Goal: Task Accomplishment & Management: Use online tool/utility

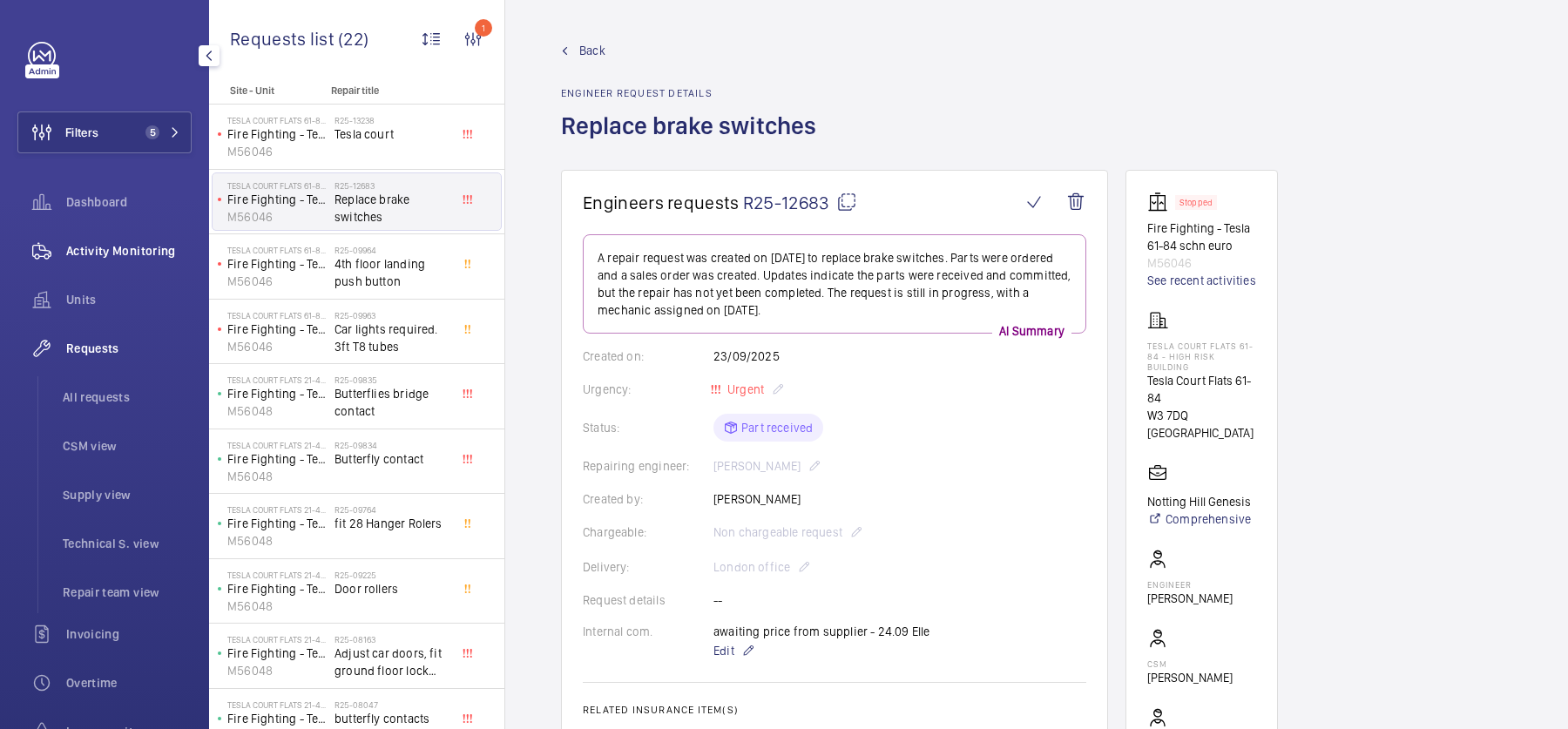
click at [122, 247] on span "Activity Monitoring" at bounding box center [129, 251] width 125 height 18
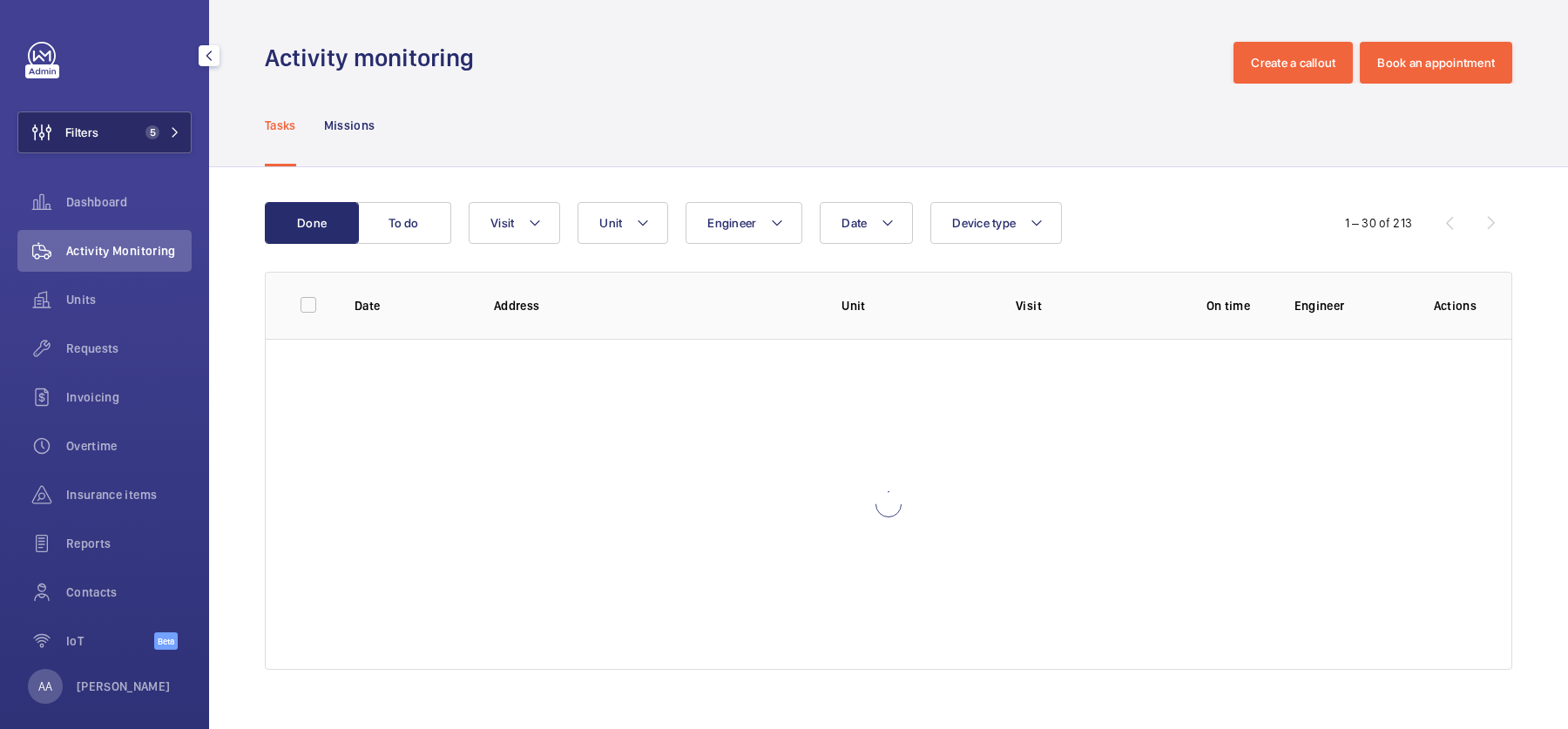
click at [127, 121] on button "Filters 5" at bounding box center [105, 132] width 174 height 42
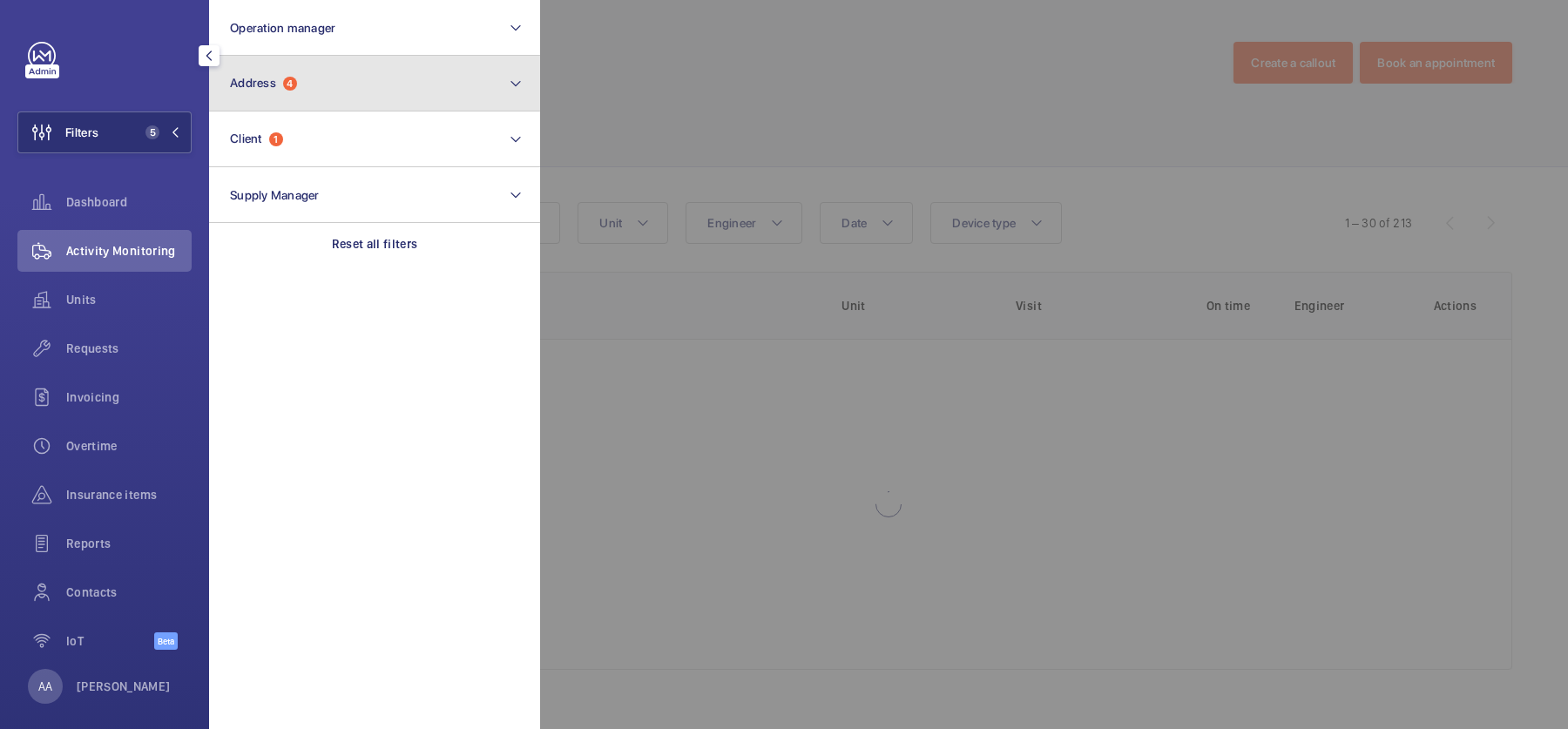
click at [342, 84] on button "Address 4" at bounding box center [374, 83] width 331 height 56
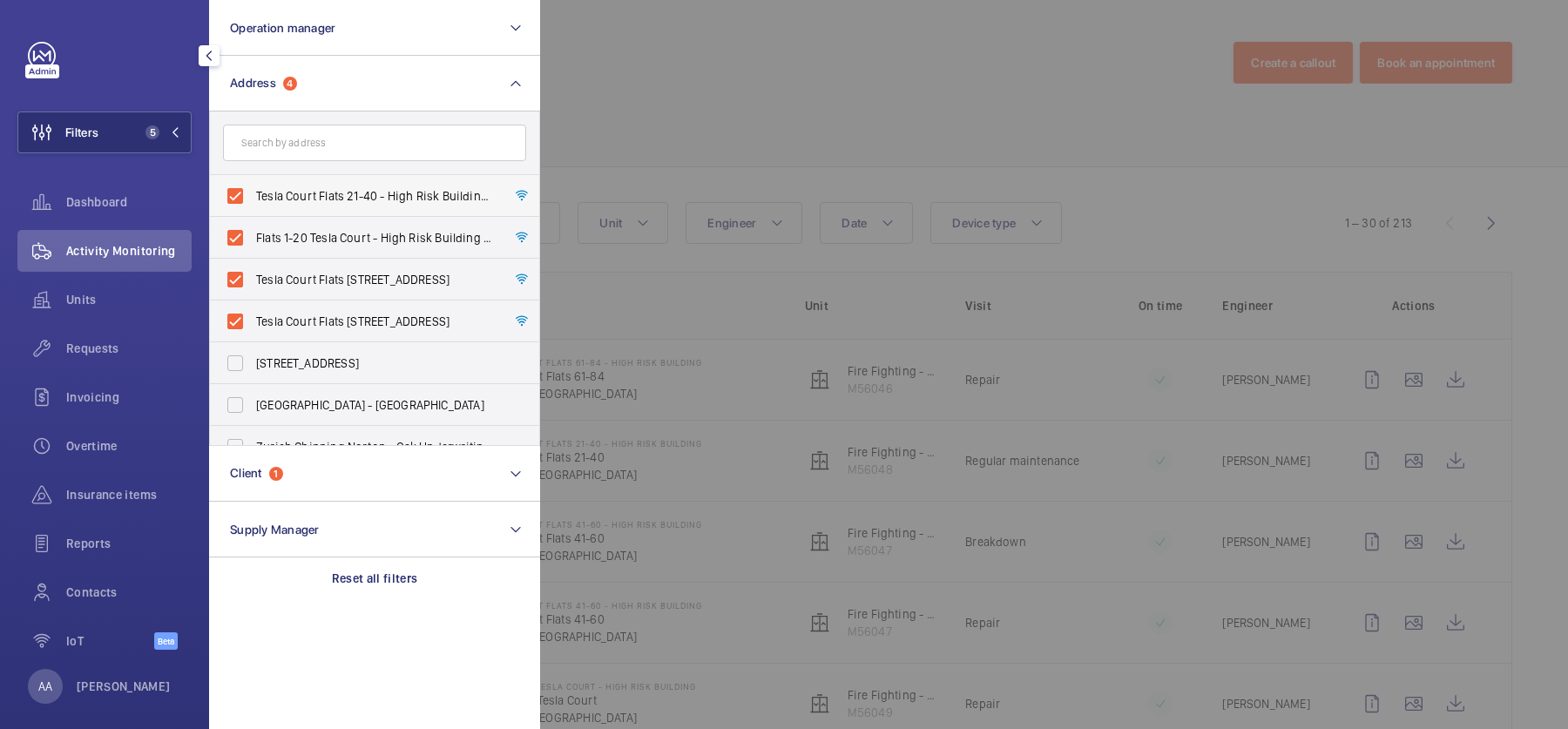
click at [330, 204] on span "Tesla Court Flats 21-40 - High Risk Building - [STREET_ADDRESS]" at bounding box center [375, 196] width 239 height 18
click at [253, 204] on input "Tesla Court Flats 21-40 - High Risk Building - [STREET_ADDRESS]" at bounding box center [235, 196] width 35 height 35
checkbox input "false"
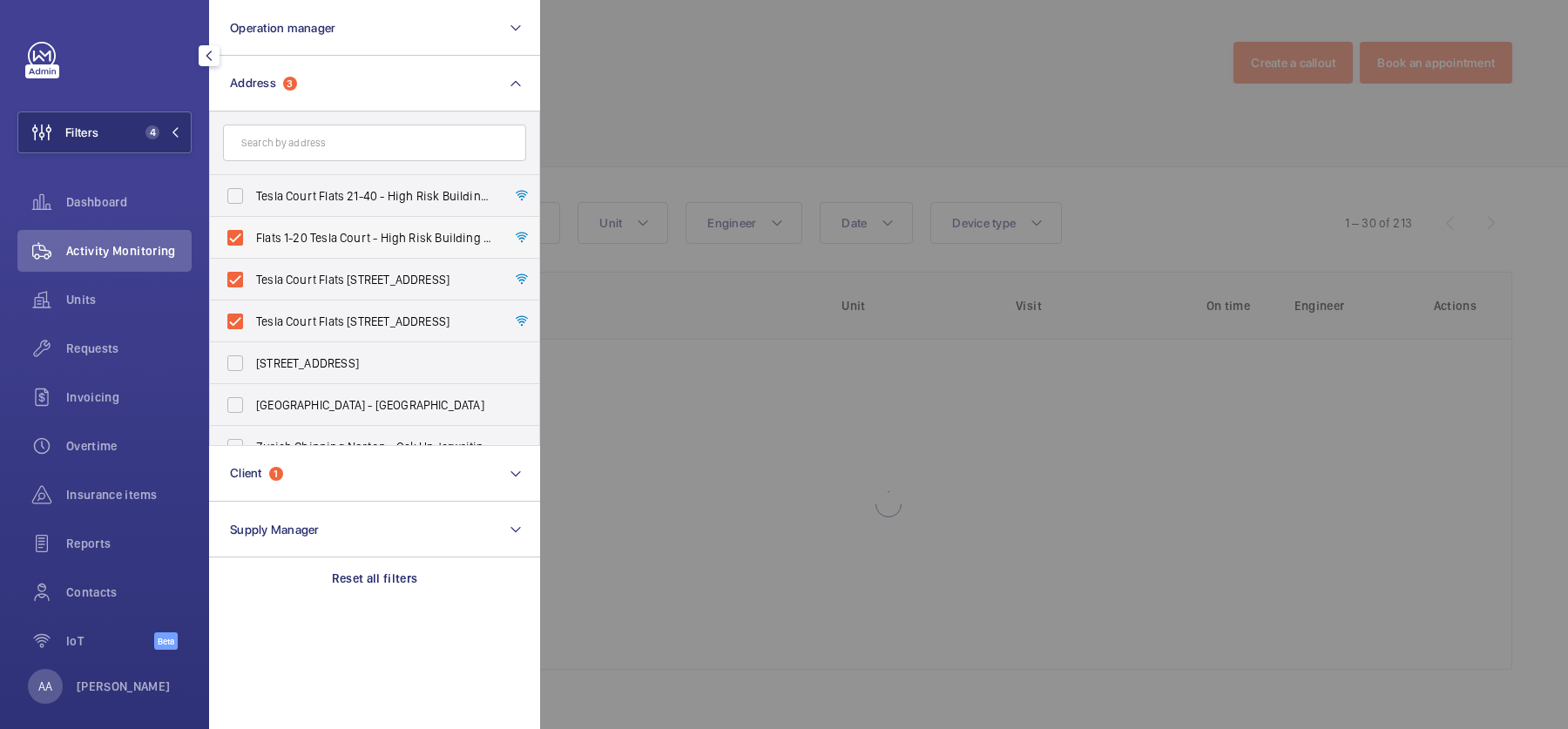
click at [335, 239] on span "Flats 1-20 Tesla Court - High Risk Building - Flats [STREET_ADDRESS]" at bounding box center [375, 238] width 239 height 18
click at [253, 239] on input "Flats 1-20 Tesla Court - High Risk Building - Flats [STREET_ADDRESS]" at bounding box center [235, 238] width 35 height 35
checkbox input "false"
click at [338, 257] on ul "Tesla Court Flats 21-40 - High Risk Building - [GEOGRAPHIC_DATA] Flats 1-20 [GE…" at bounding box center [374, 467] width 329 height 585
click at [349, 333] on label "Tesla Court Flats [STREET_ADDRESS]" at bounding box center [361, 321] width 303 height 42
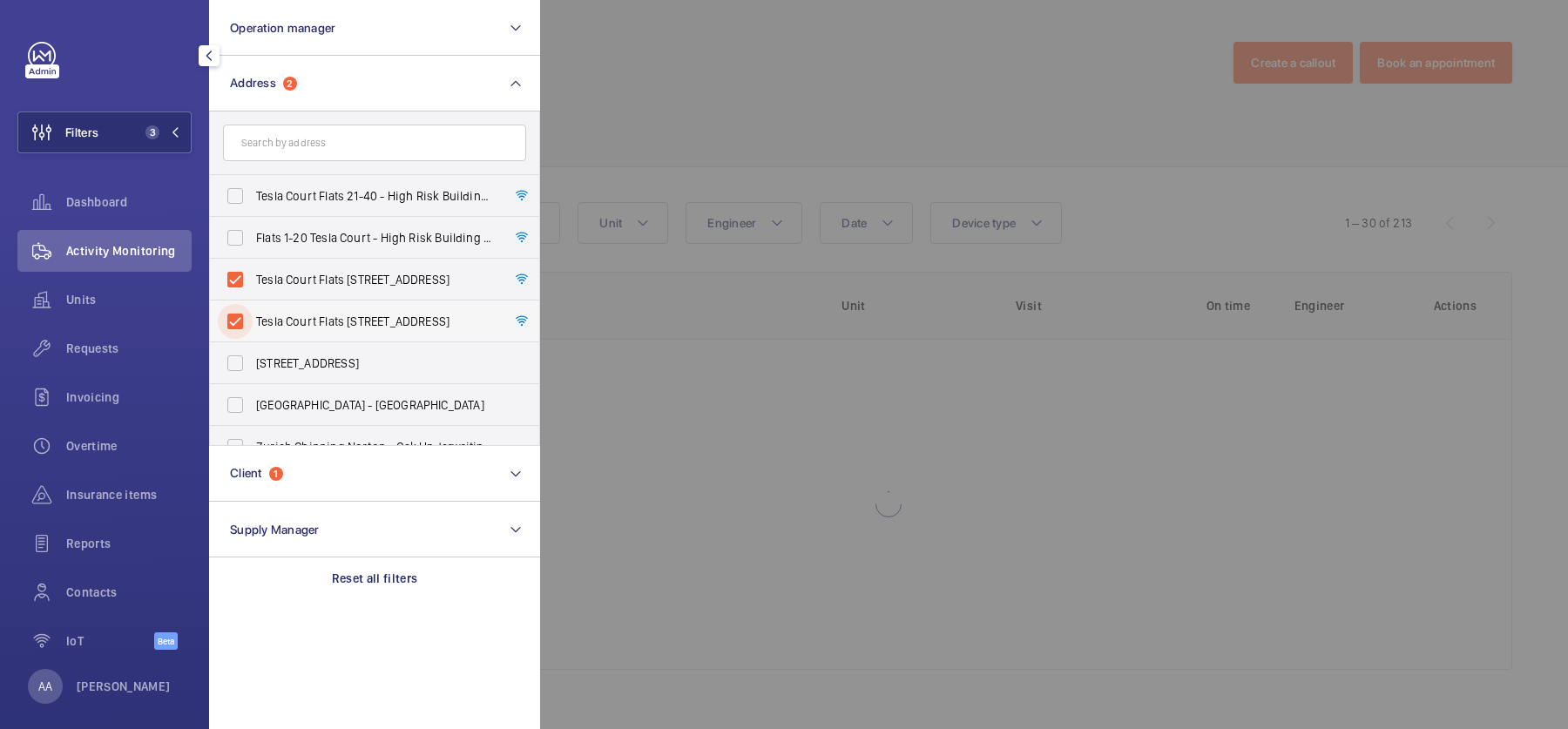
click at [253, 333] on input "Tesla Court Flats [STREET_ADDRESS]" at bounding box center [235, 321] width 35 height 35
checkbox input "false"
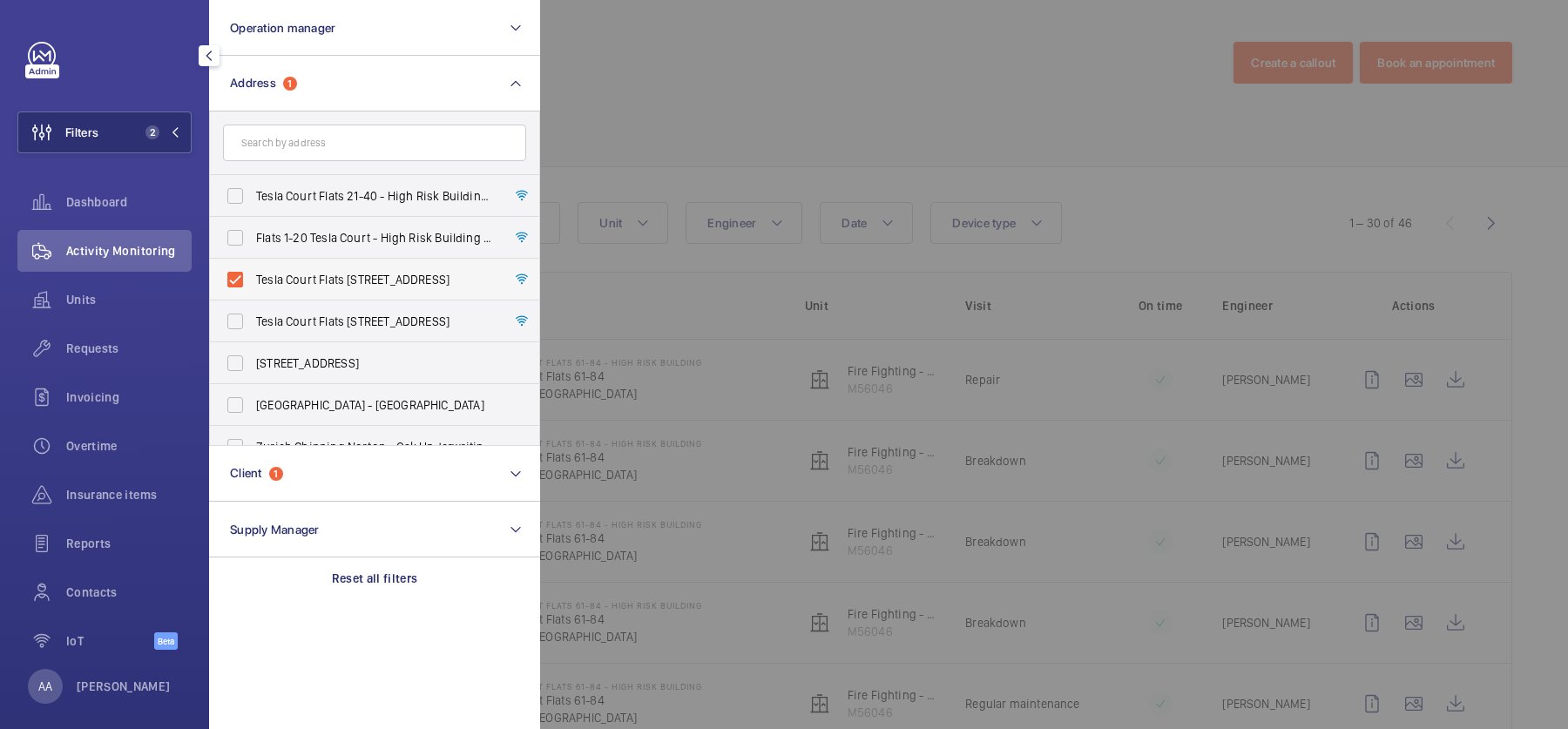
click at [433, 286] on span "Tesla Court Flats [STREET_ADDRESS]" at bounding box center [375, 279] width 239 height 18
click at [253, 286] on input "Tesla Court Flats [STREET_ADDRESS]" at bounding box center [235, 280] width 35 height 35
checkbox input "false"
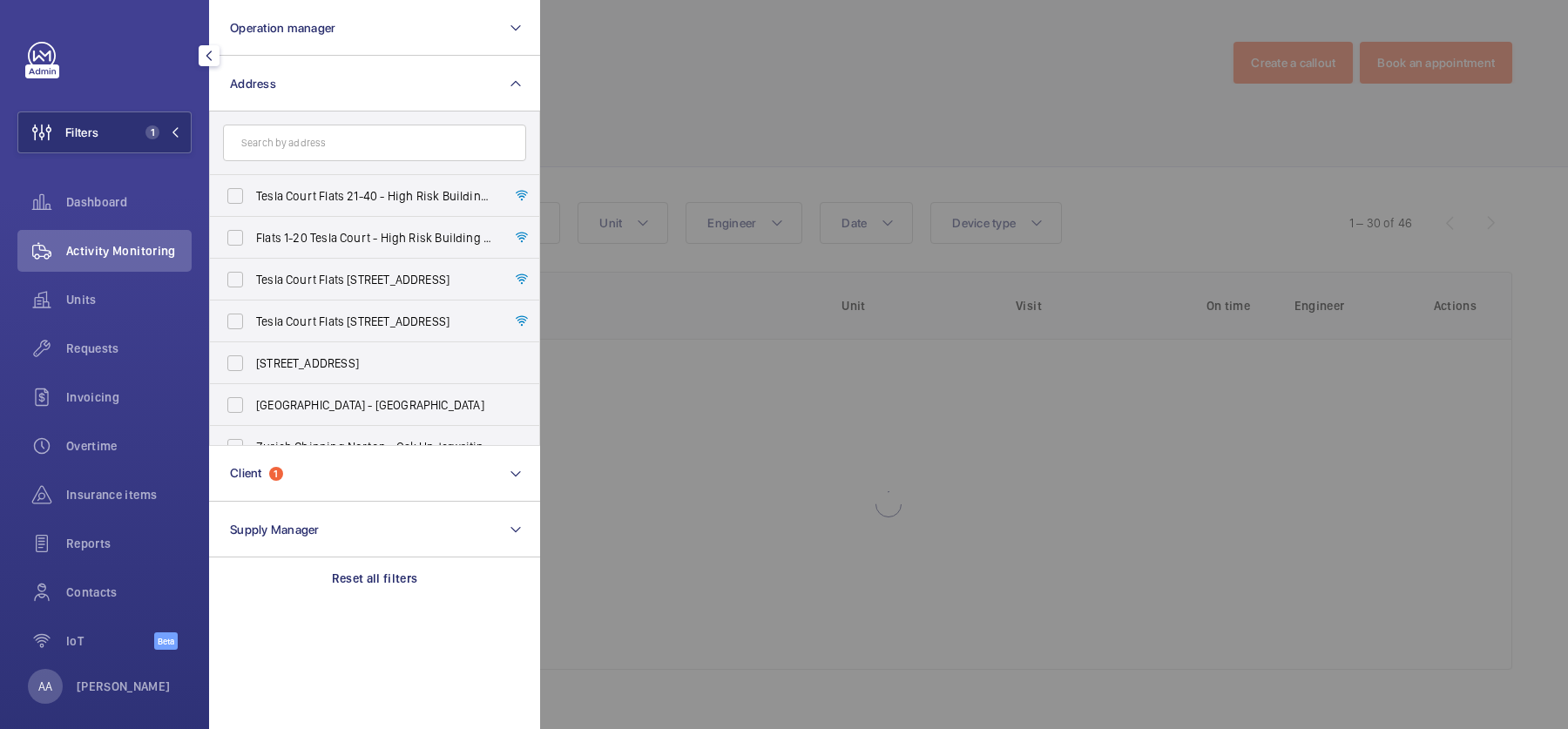
click at [772, 122] on div at bounding box center [1324, 364] width 1568 height 729
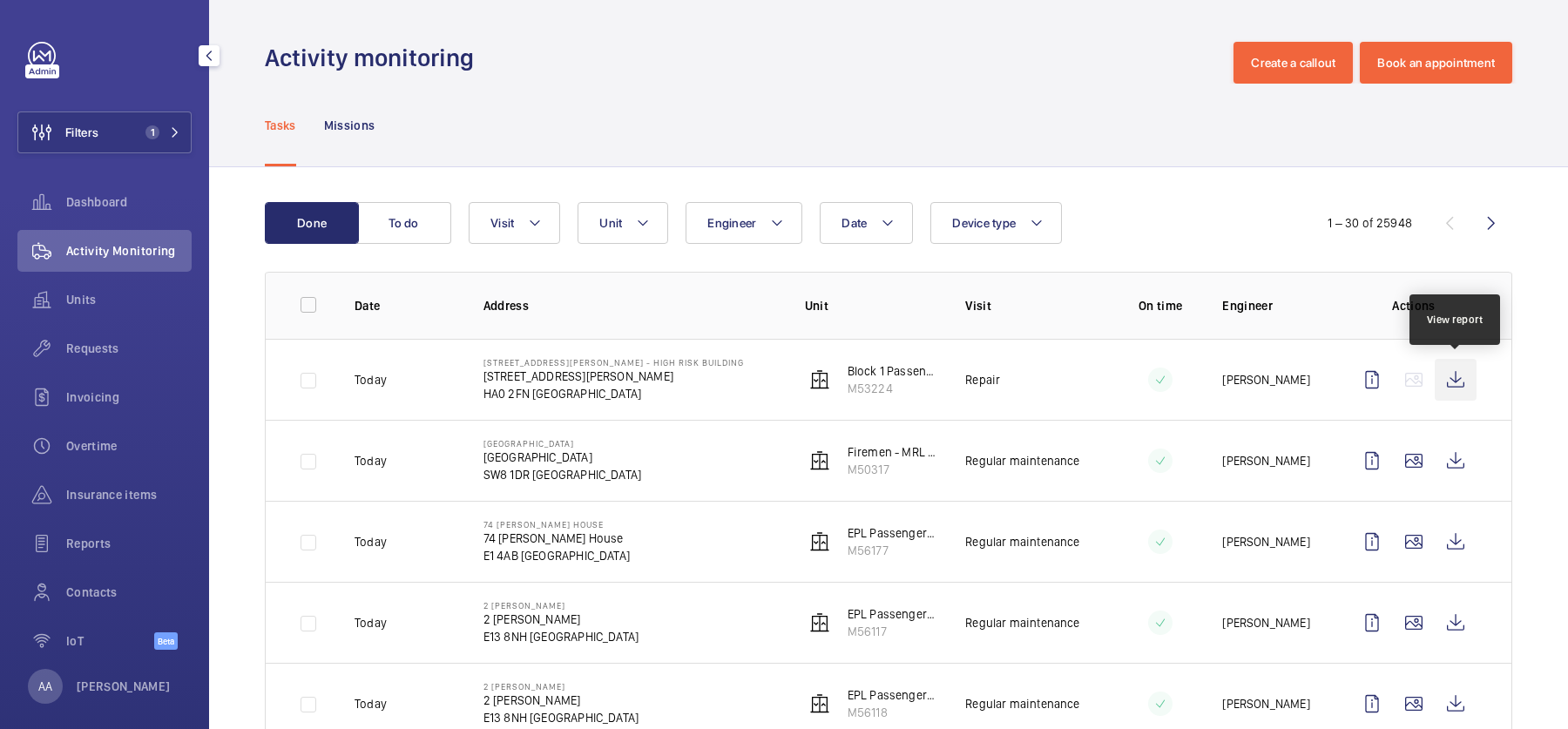
click at [1464, 371] on wm-front-icon-button at bounding box center [1455, 379] width 42 height 42
click at [112, 360] on div "Requests" at bounding box center [105, 348] width 174 height 42
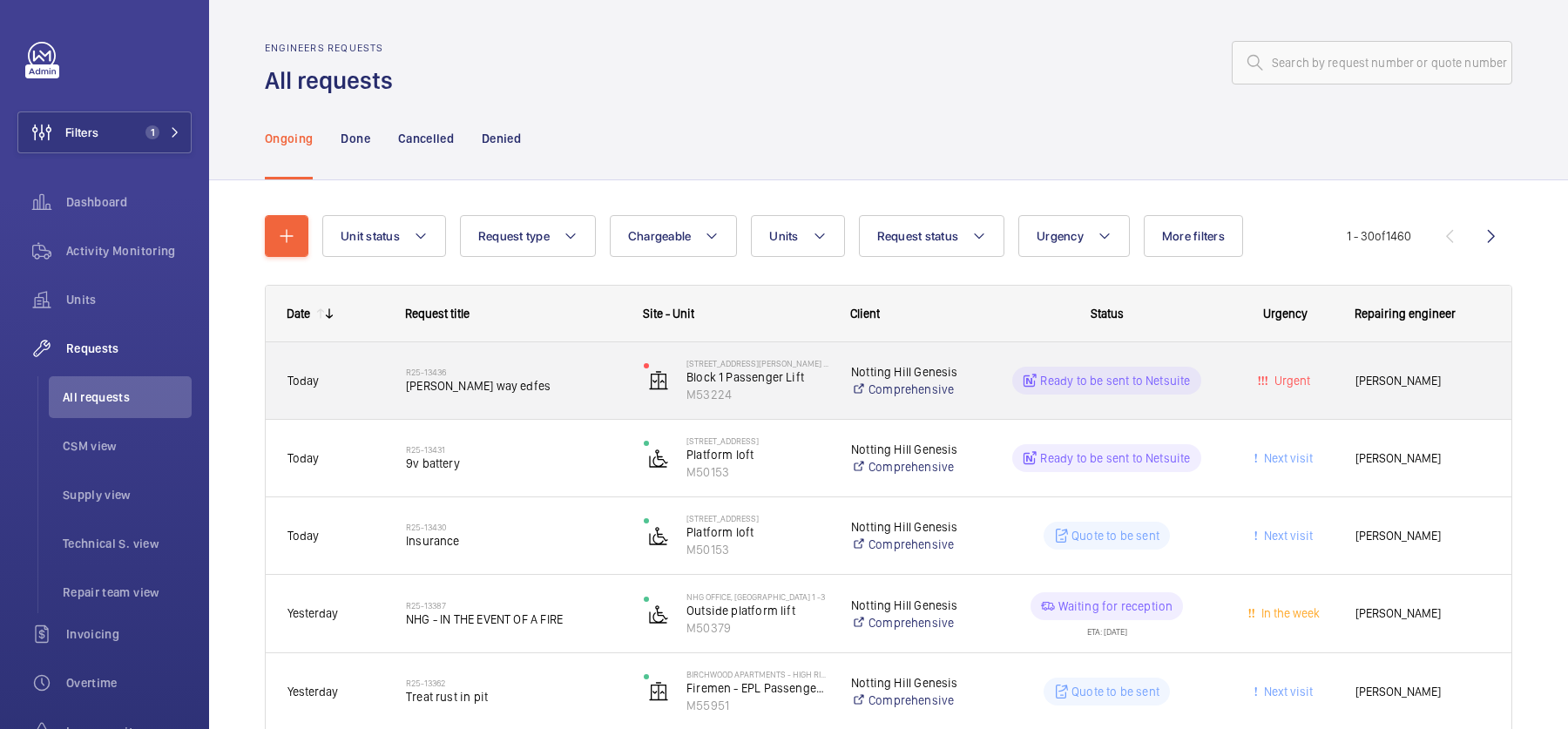
click at [546, 370] on h2 "R25-13436" at bounding box center [514, 371] width 216 height 11
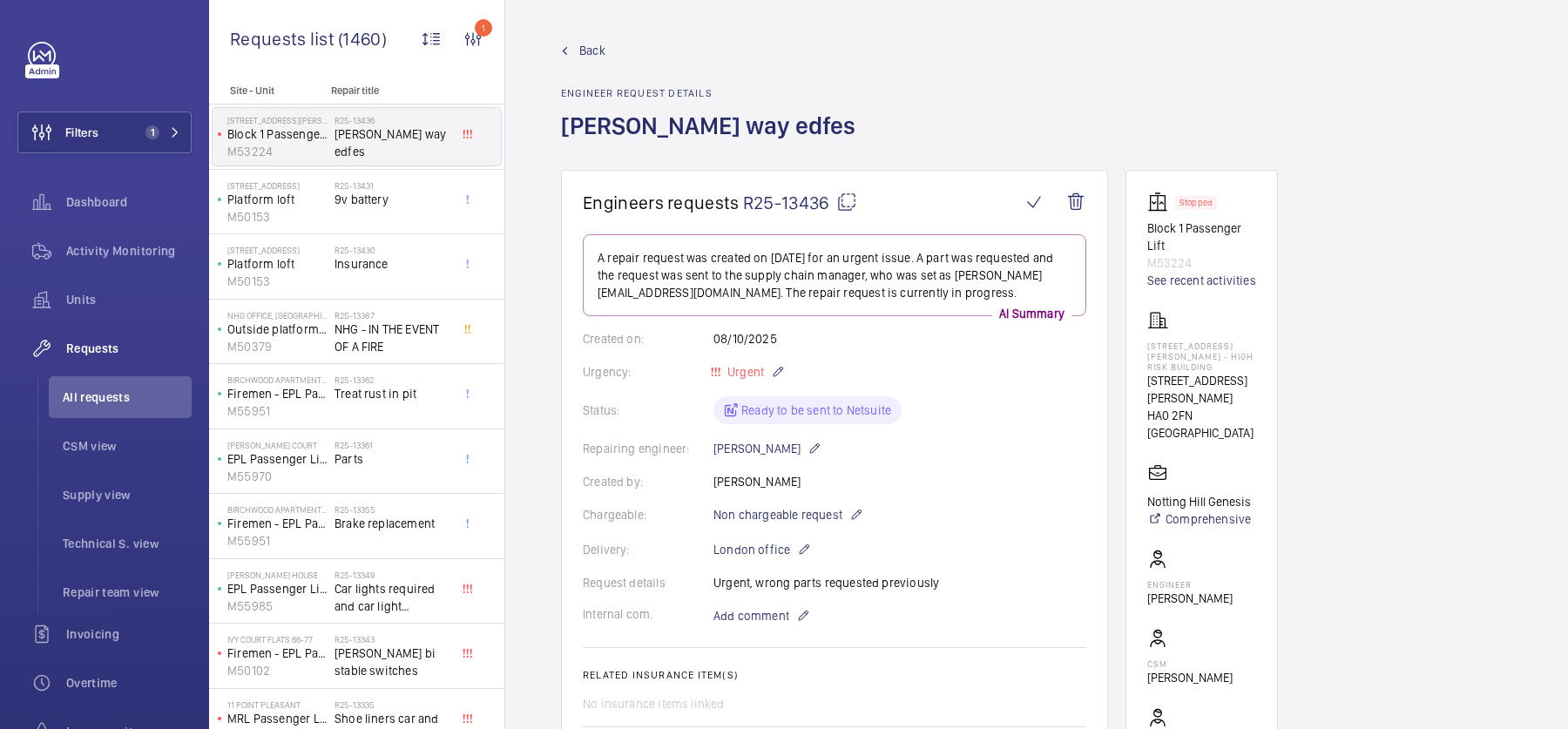
click at [852, 203] on mat-icon at bounding box center [846, 202] width 21 height 21
